Goal: Task Accomplishment & Management: Complete application form

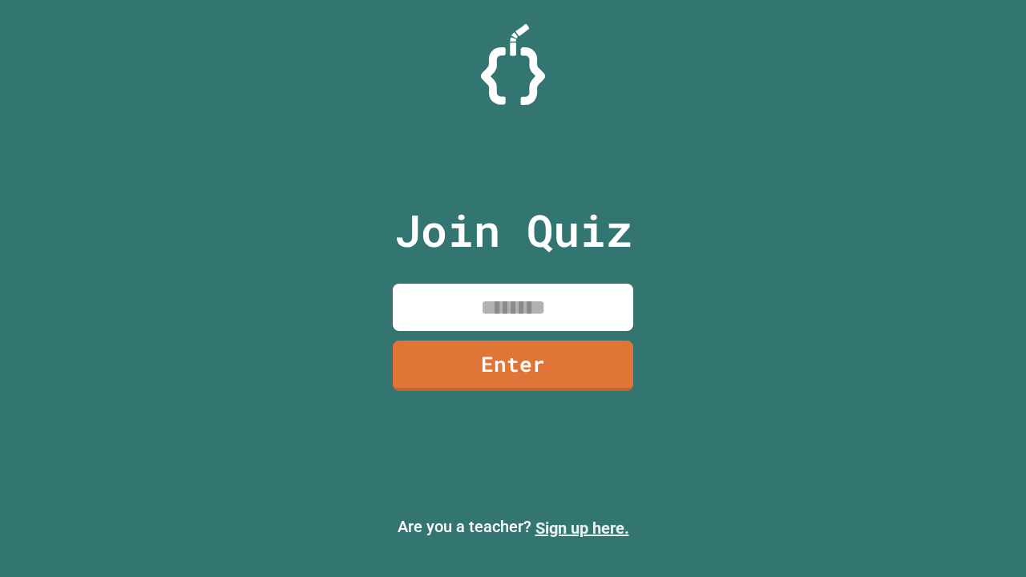
click at [582, 528] on link "Sign up here." at bounding box center [583, 528] width 94 height 19
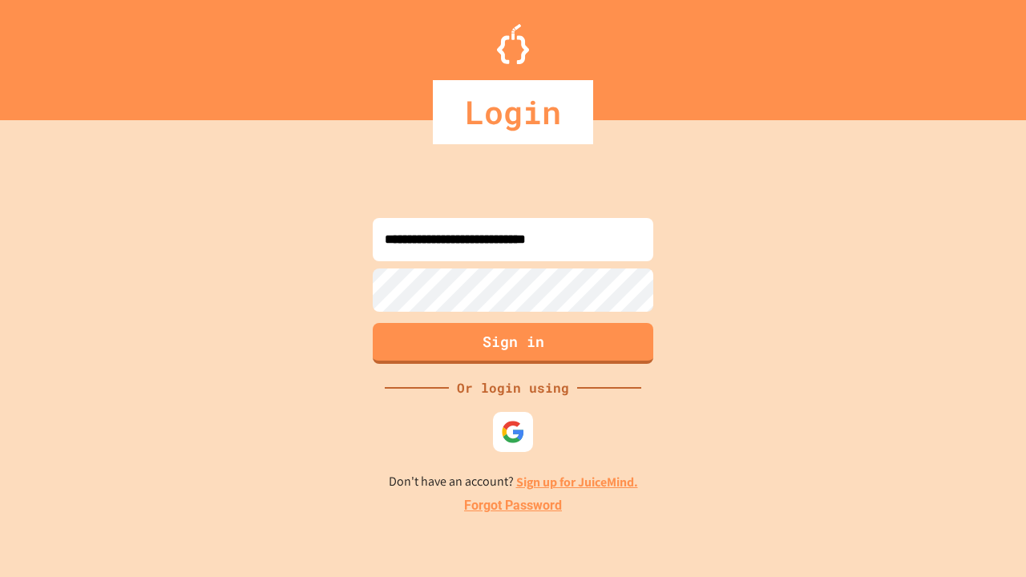
type input "**********"
